Goal: Find specific page/section: Find specific page/section

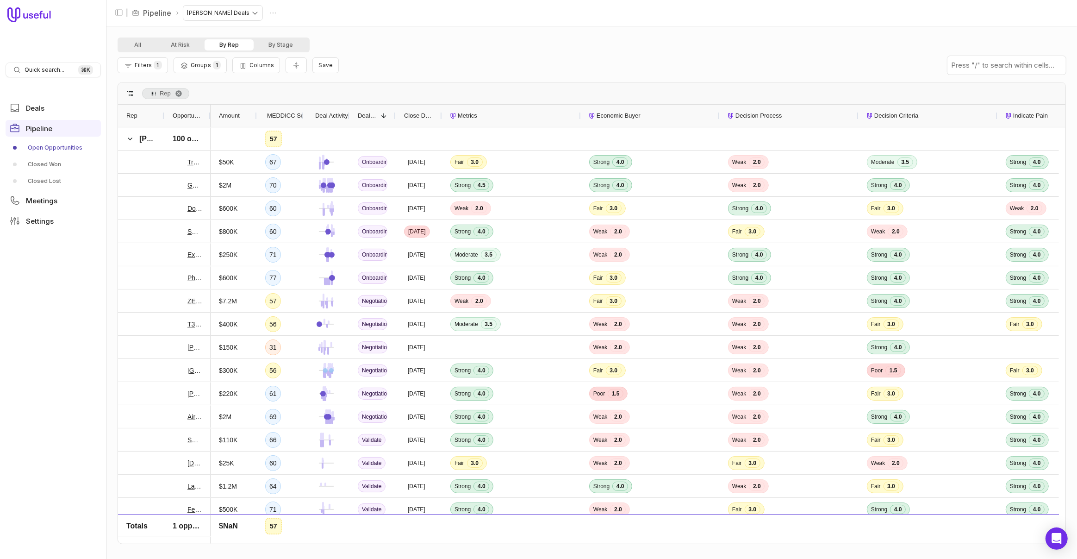
click at [210, 117] on div at bounding box center [210, 116] width 4 height 22
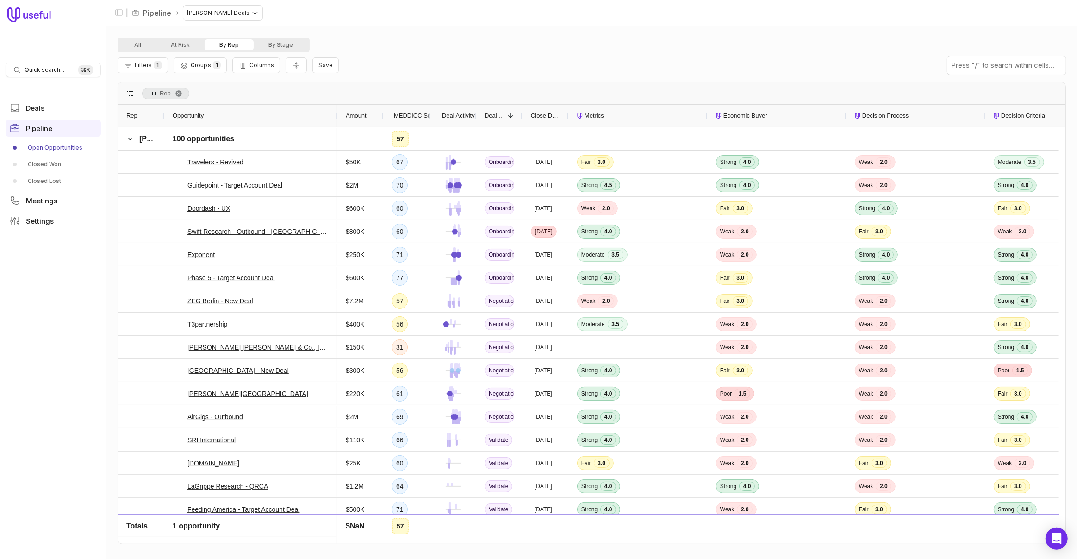
click at [396, 114] on span "MEDDICC Score" at bounding box center [416, 115] width 45 height 11
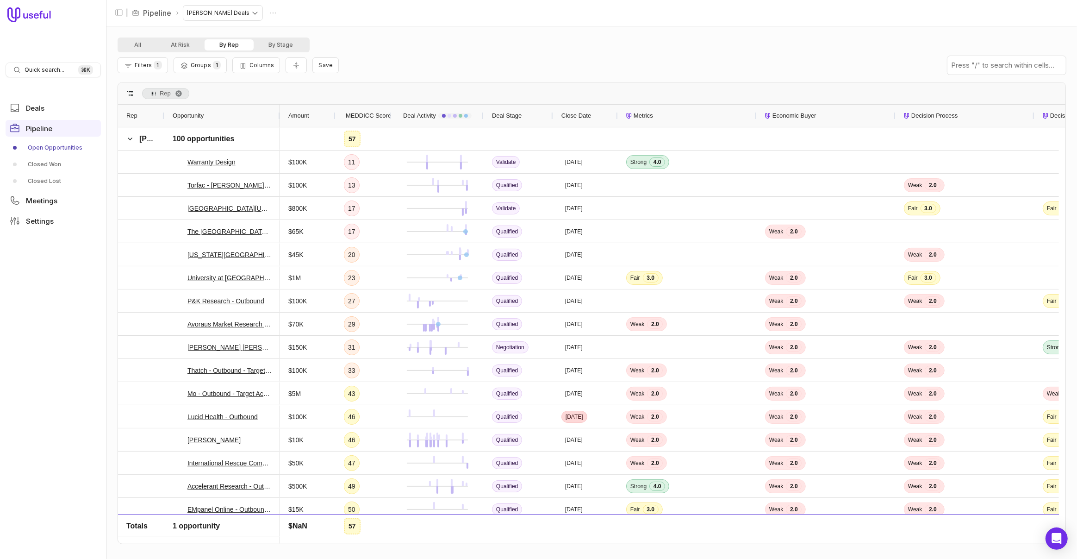
click at [371, 115] on span "MEDDICC Score" at bounding box center [368, 115] width 45 height 11
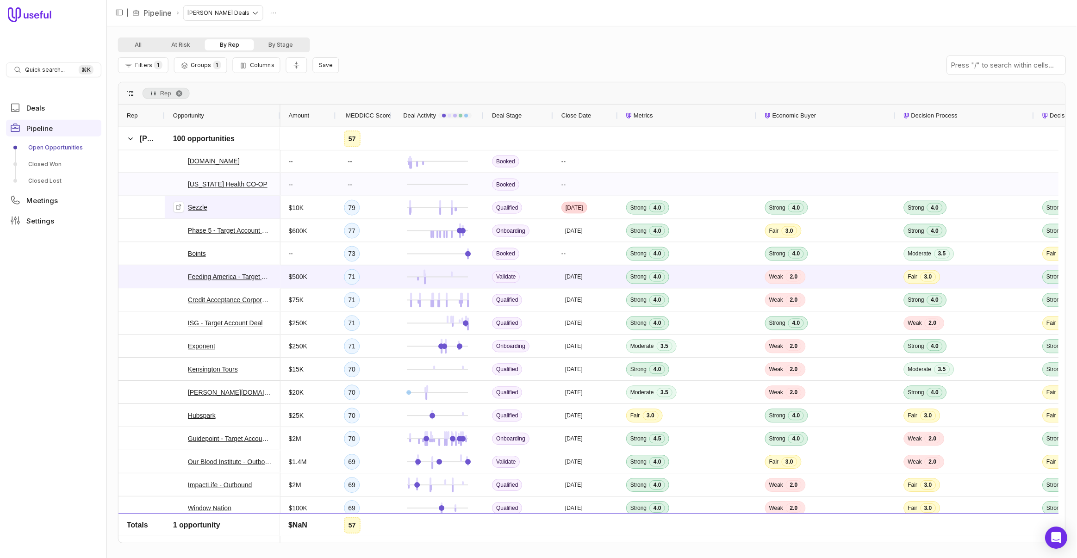
scroll to position [208, 0]
click at [983, 64] on input "text" at bounding box center [1006, 65] width 118 height 19
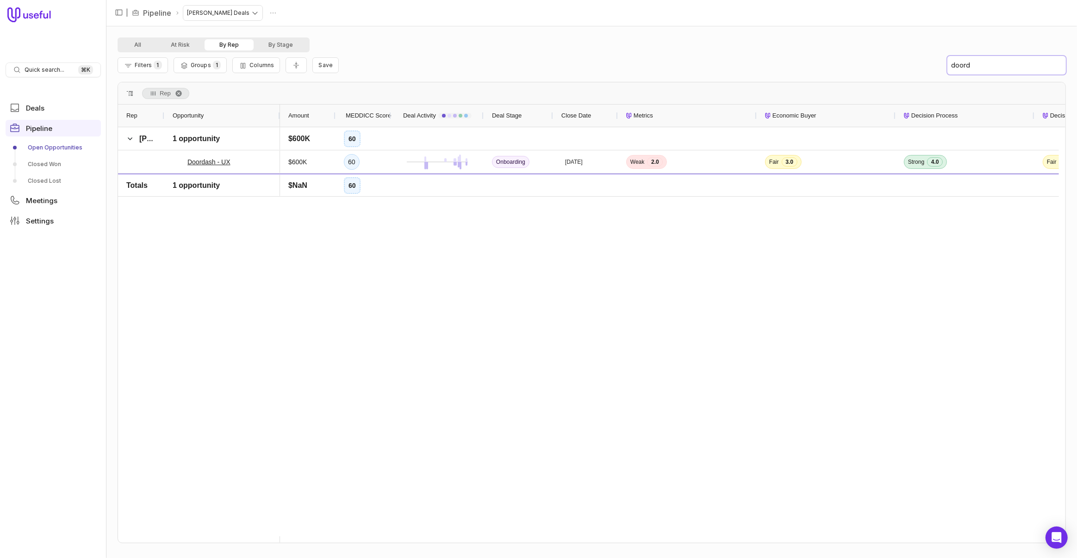
scroll to position [0, 0]
type input "doordash"
click at [1026, 63] on input "doordash" at bounding box center [1006, 65] width 118 height 19
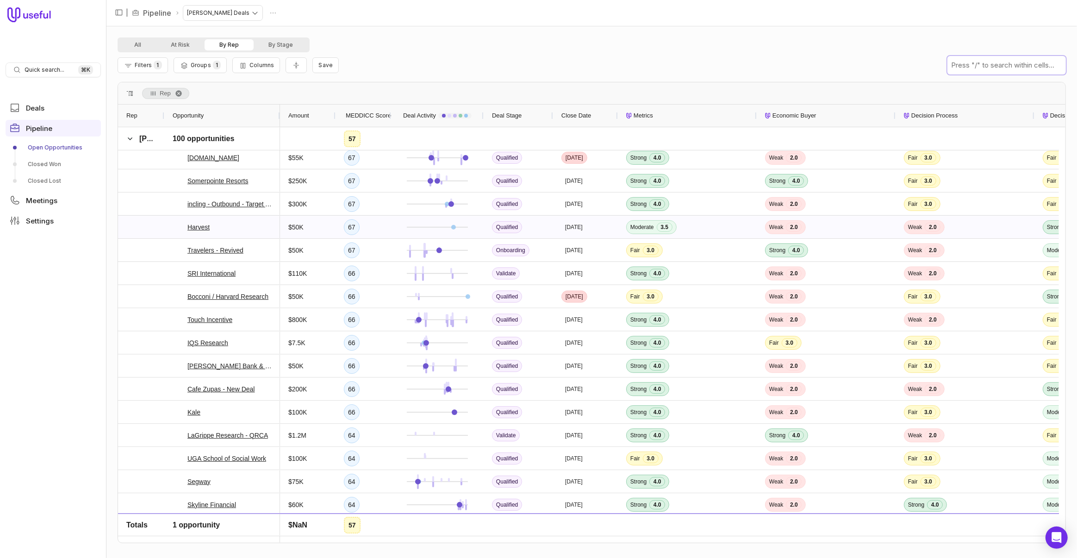
scroll to position [579, 0]
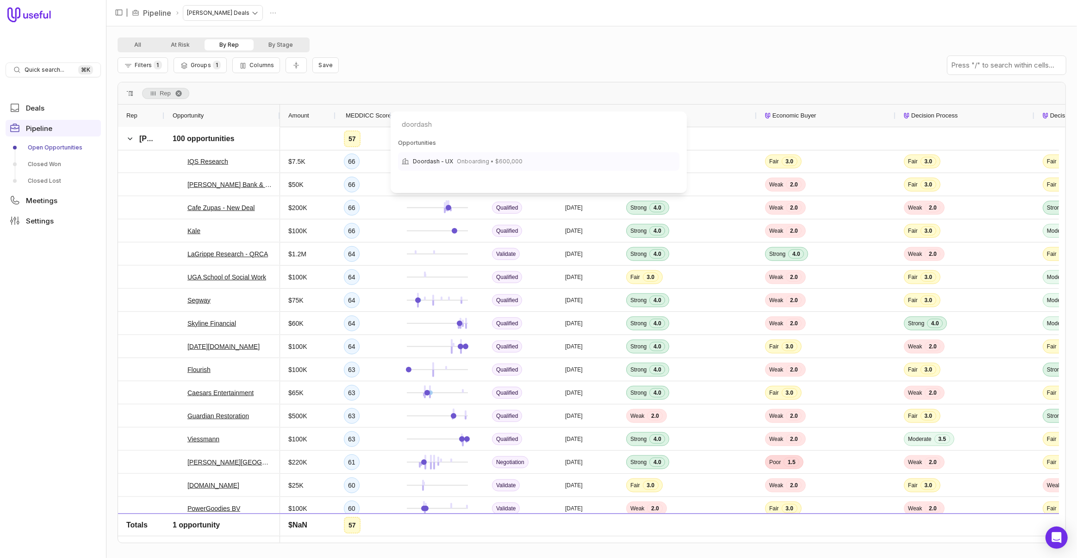
type input "doordash"
click at [522, 160] on div "Doordash - UX Onboarding • $600,000" at bounding box center [538, 161] width 281 height 19
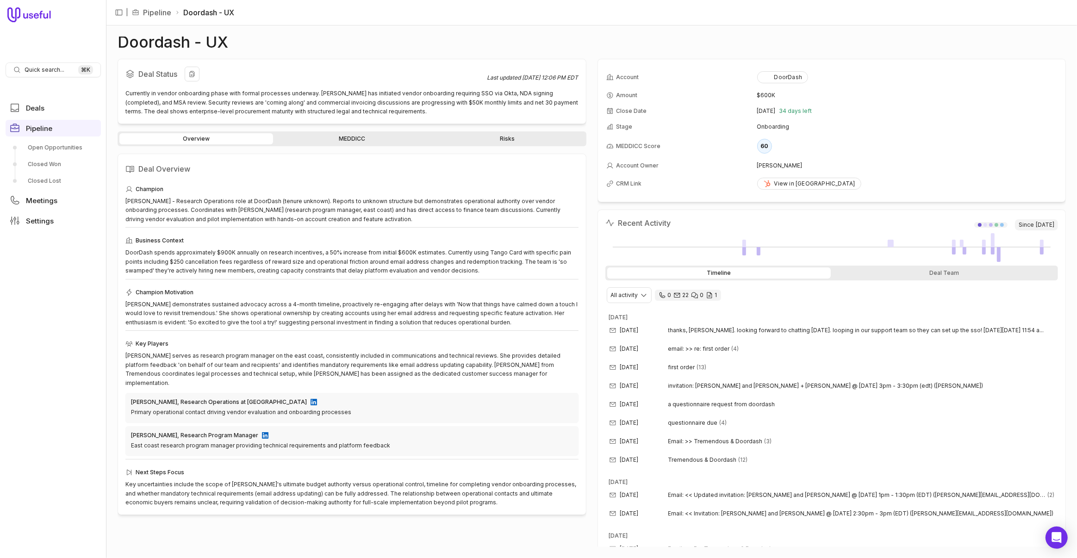
click at [417, 67] on h2 "Deal Status" at bounding box center [306, 74] width 362 height 15
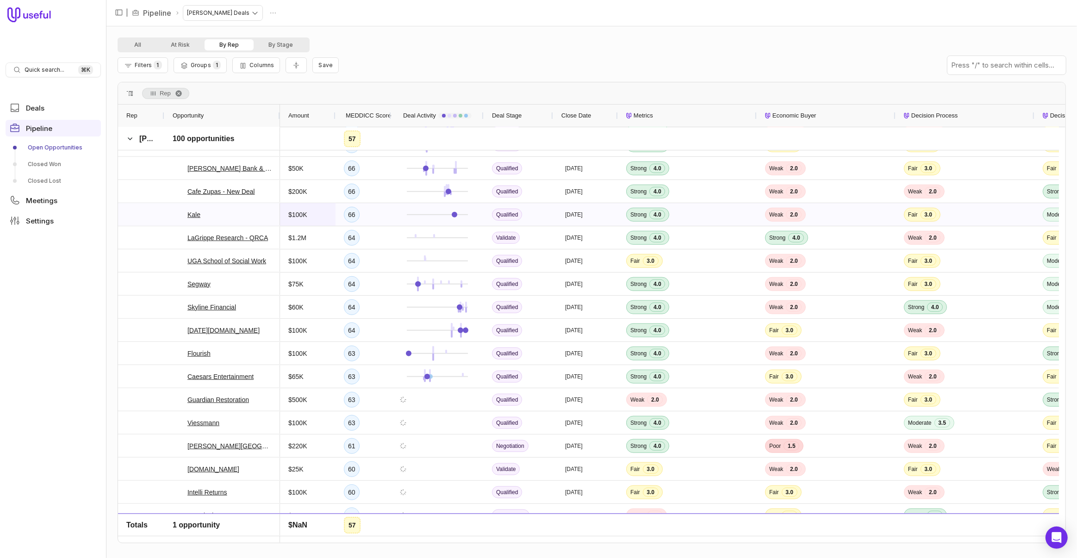
scroll to position [829, 0]
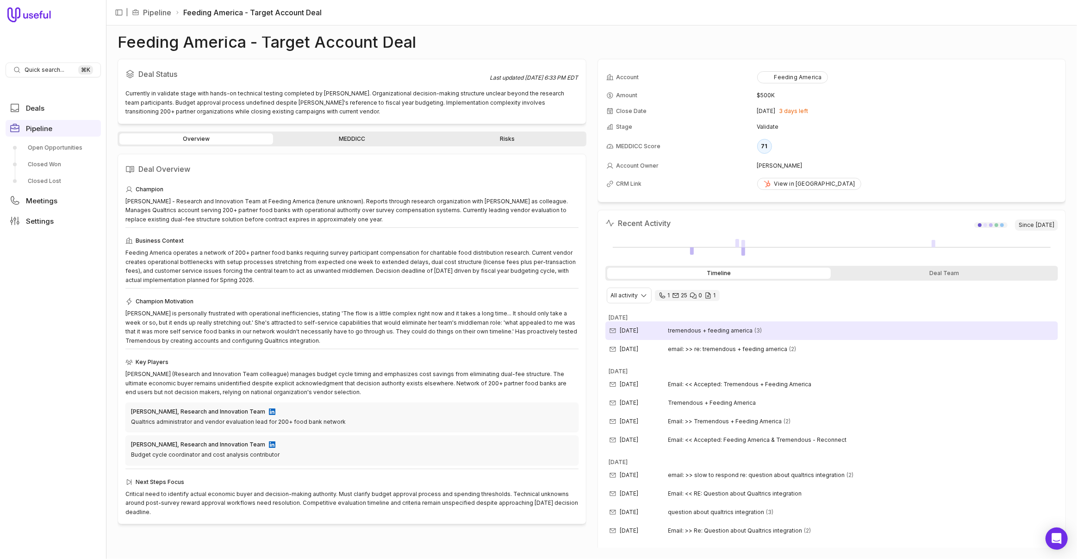
click at [711, 330] on span "tremendous + feeding america" at bounding box center [710, 330] width 85 height 7
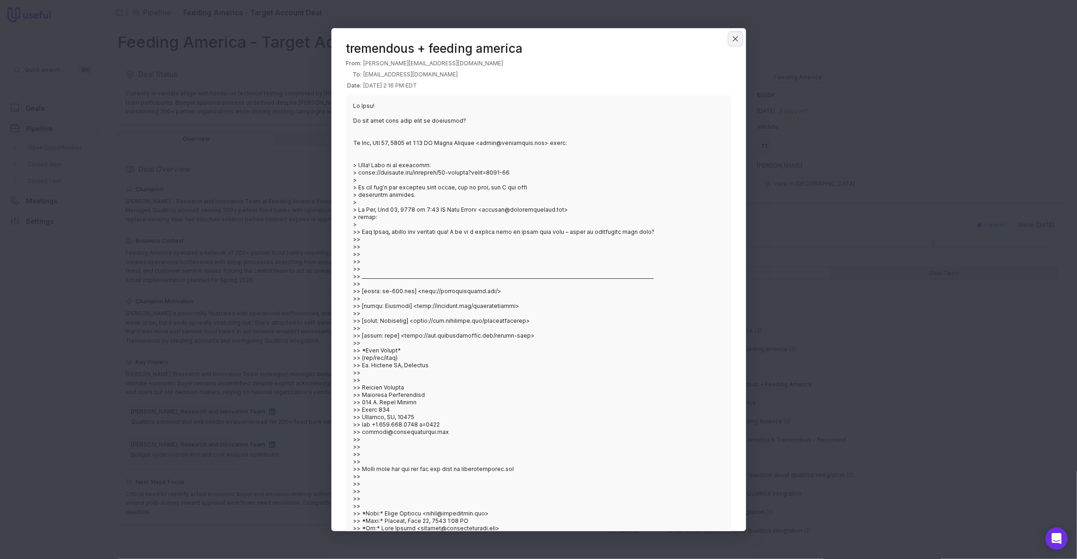
click at [734, 36] on icon "Close" at bounding box center [735, 38] width 8 height 8
